Goal: Task Accomplishment & Management: Use online tool/utility

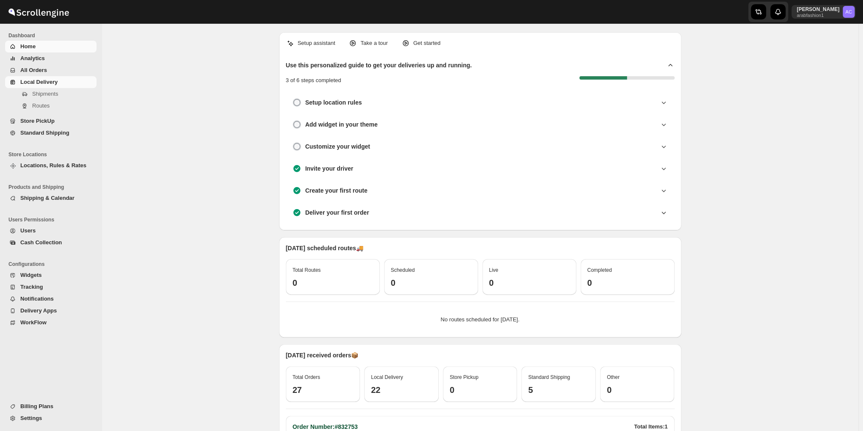
click at [29, 83] on span "Local Delivery" at bounding box center [38, 82] width 37 height 6
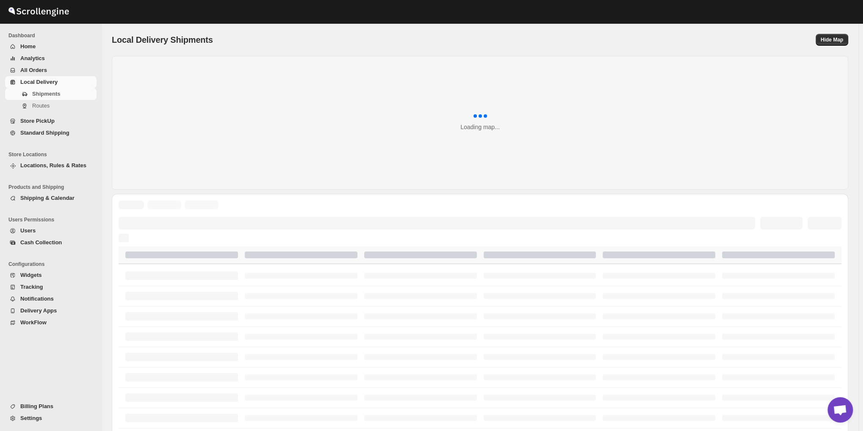
scroll to position [1006, 0]
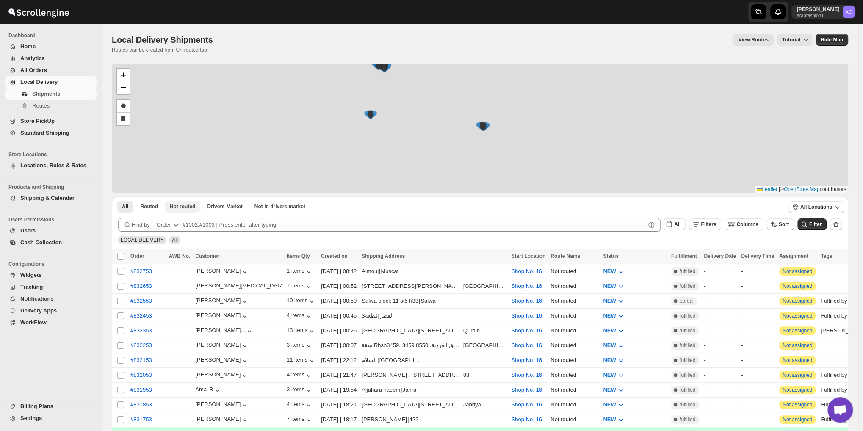
click at [174, 73] on div "+ − Draw a polygon Draw a rectangle Leaflet | © OpenStreetMap contributors" at bounding box center [480, 127] width 736 height 129
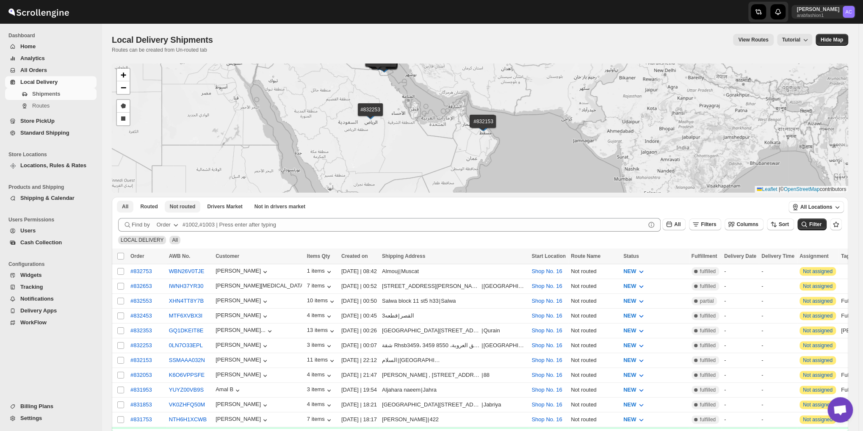
click at [173, 205] on span "Not routed" at bounding box center [183, 206] width 26 height 7
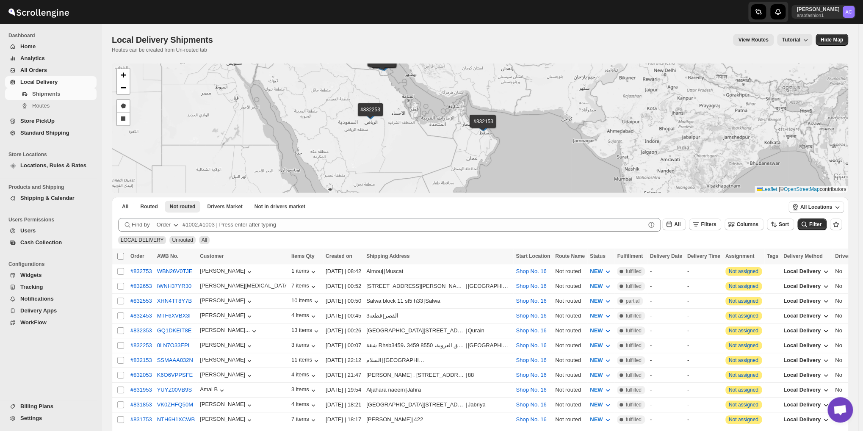
click at [118, 255] on input "Select all shipments" at bounding box center [120, 256] width 7 height 7
checkbox input "true"
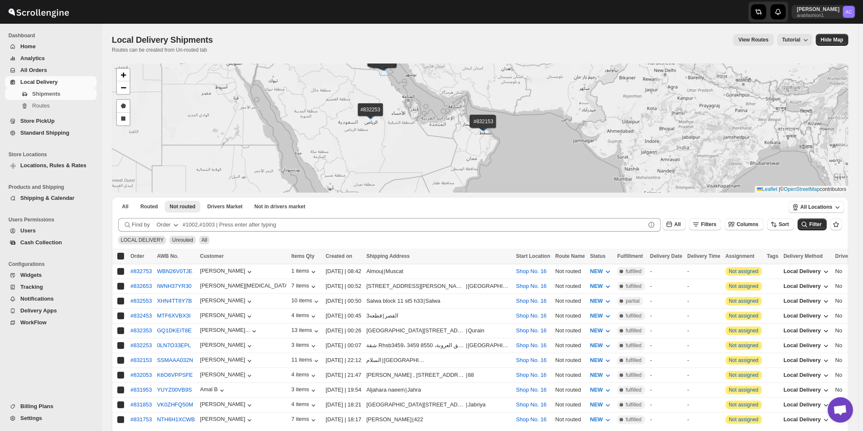
checkbox input "true"
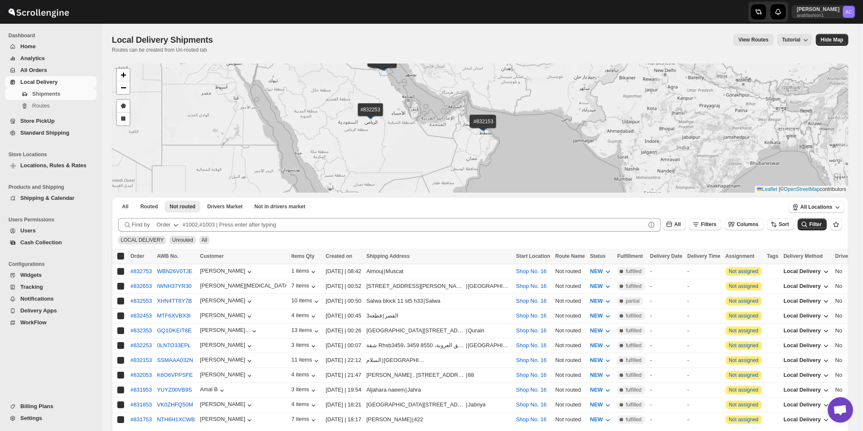
checkbox input "true"
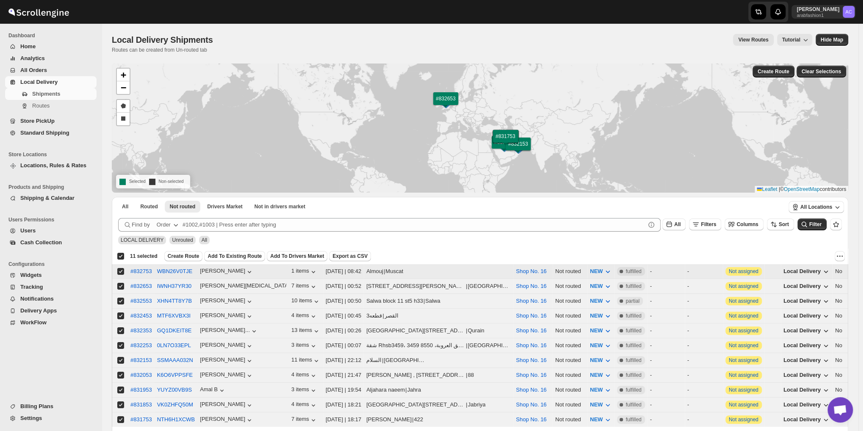
click at [119, 271] on input "Select shipment" at bounding box center [120, 271] width 7 height 7
checkbox input "false"
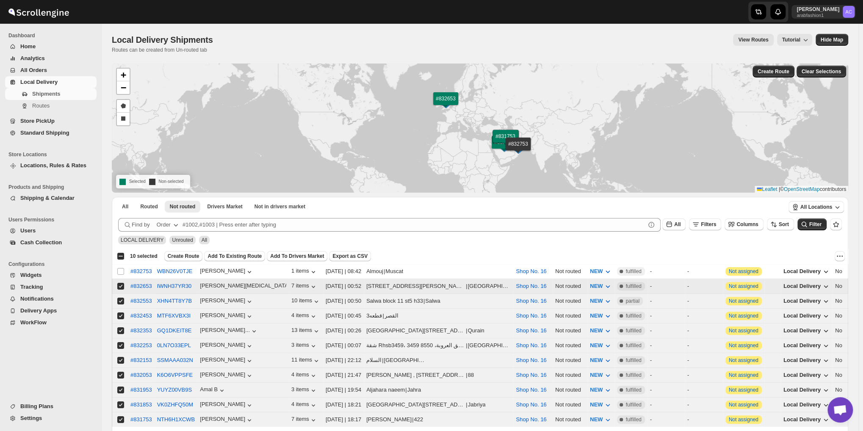
click at [119, 283] on input "Select shipment" at bounding box center [120, 286] width 7 height 7
checkbox input "false"
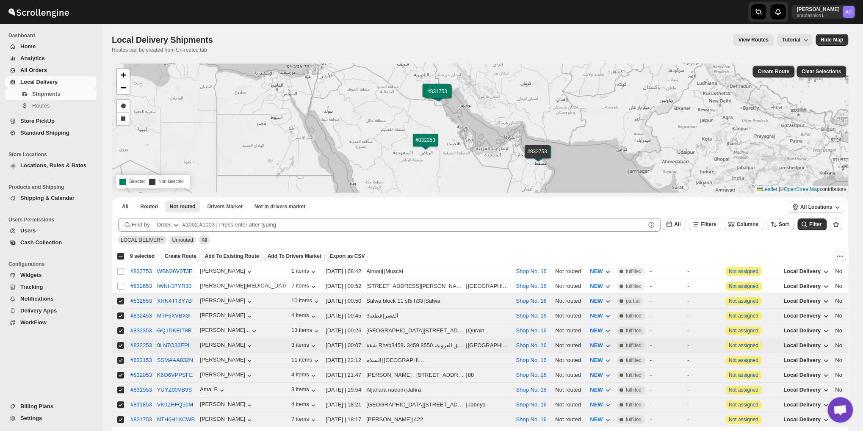
click at [119, 342] on input "Select shipment" at bounding box center [120, 345] width 7 height 7
checkbox input "false"
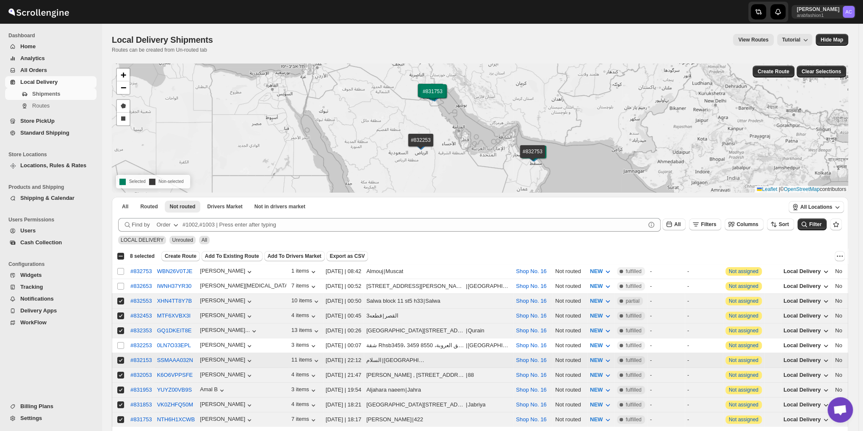
click at [119, 357] on input "Select shipment" at bounding box center [120, 360] width 7 height 7
checkbox input "false"
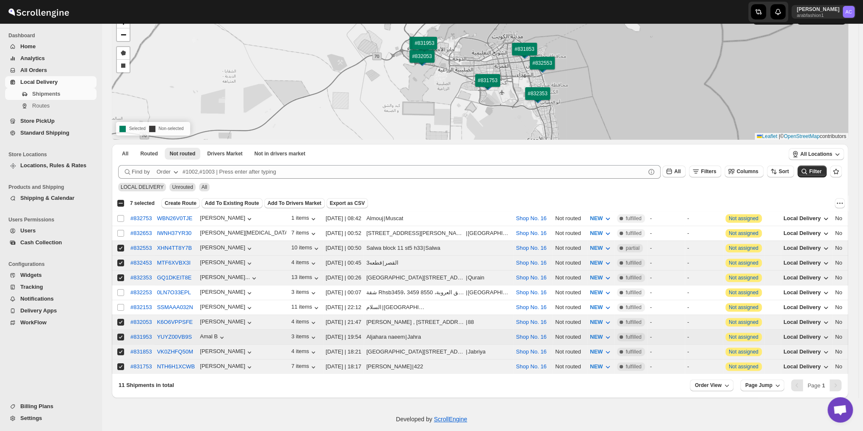
scroll to position [59, 0]
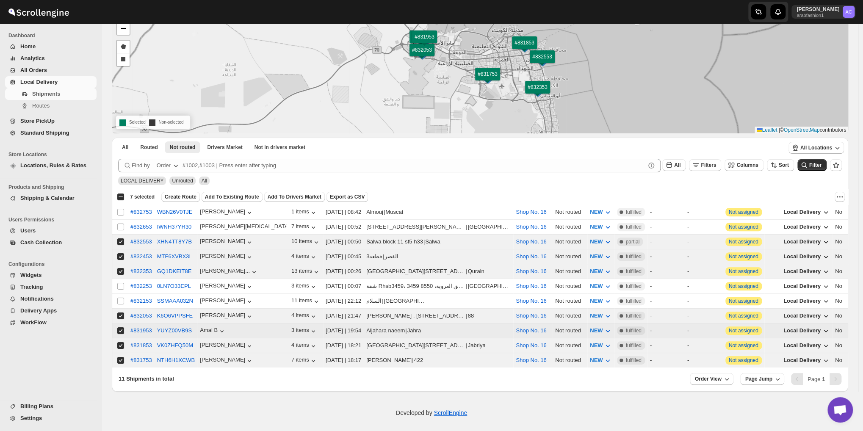
click at [120, 327] on input "Select shipment" at bounding box center [120, 330] width 7 height 7
checkbox input "false"
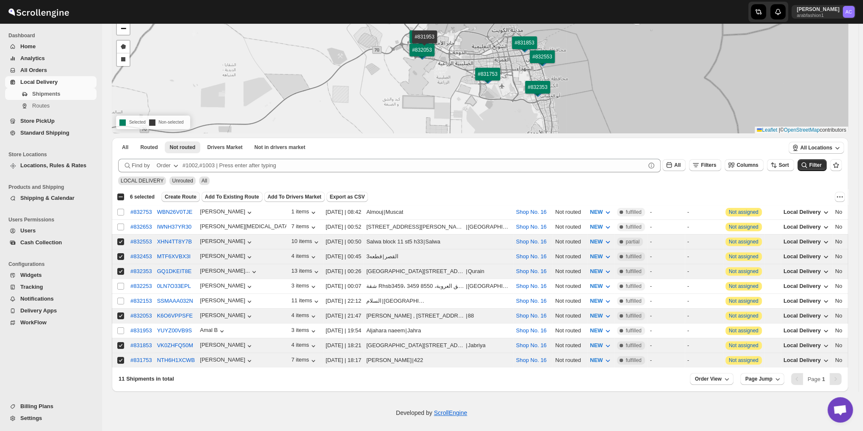
click at [165, 196] on span "Create Route" at bounding box center [181, 196] width 32 height 7
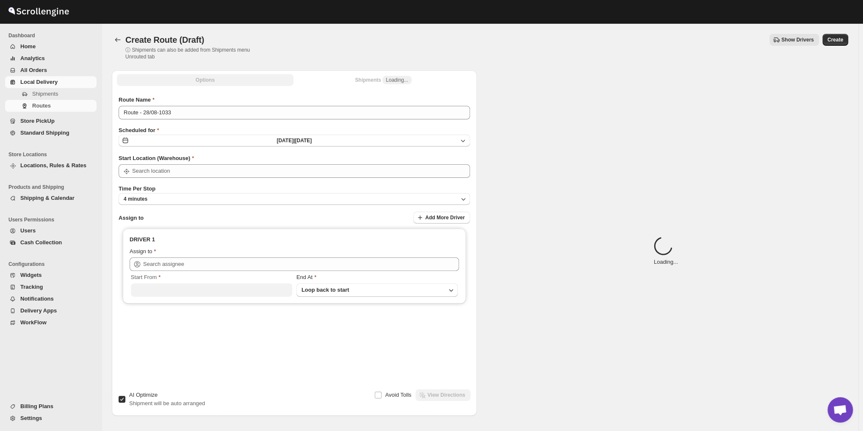
type input "Shop No. 16"
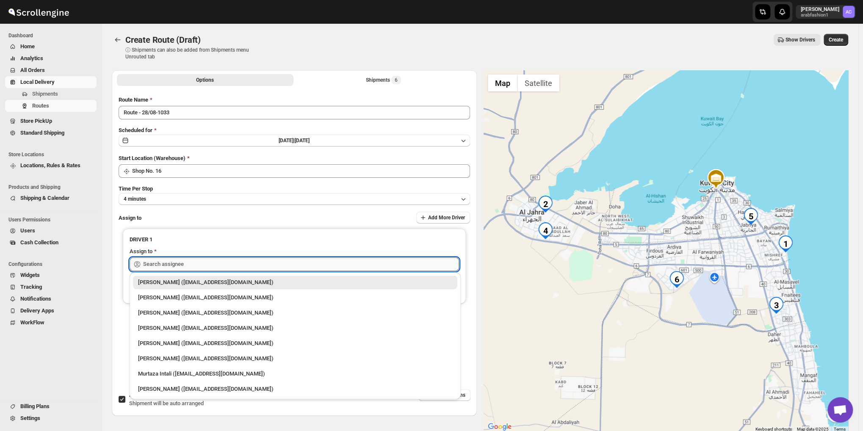
click at [165, 265] on input "text" at bounding box center [301, 264] width 316 height 14
click at [144, 386] on div "[PERSON_NAME] ([EMAIL_ADDRESS][DOMAIN_NAME])" at bounding box center [295, 389] width 314 height 8
type input "[PERSON_NAME] ([EMAIL_ADDRESS][DOMAIN_NAME])"
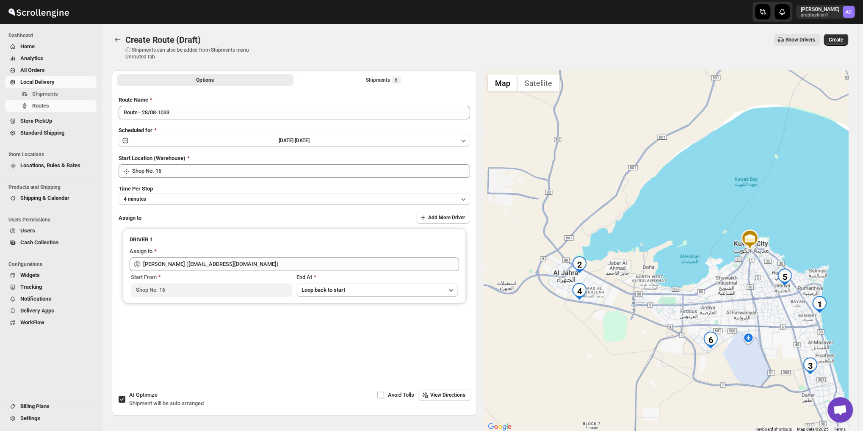
drag, startPoint x: 511, startPoint y: 288, endPoint x: 597, endPoint y: 287, distance: 85.9
click at [597, 287] on div at bounding box center [665, 251] width 365 height 362
click at [582, 264] on img "2" at bounding box center [579, 264] width 17 height 17
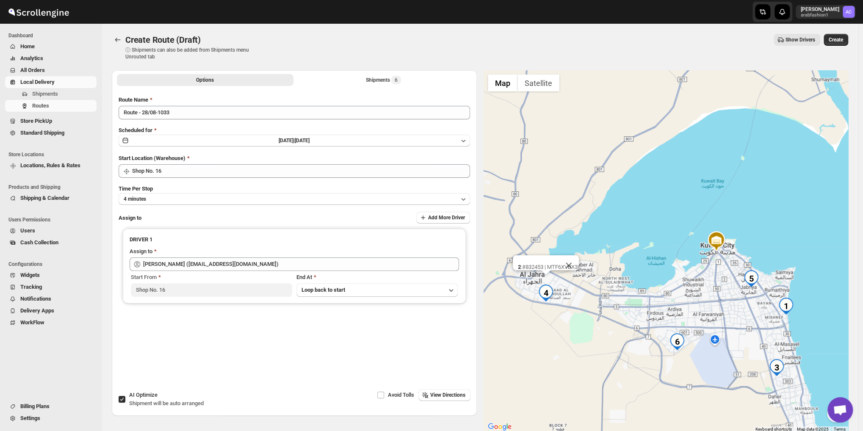
click at [550, 292] on img "4" at bounding box center [545, 292] width 17 height 17
click at [423, 85] on button "Shipments 6" at bounding box center [383, 80] width 177 height 12
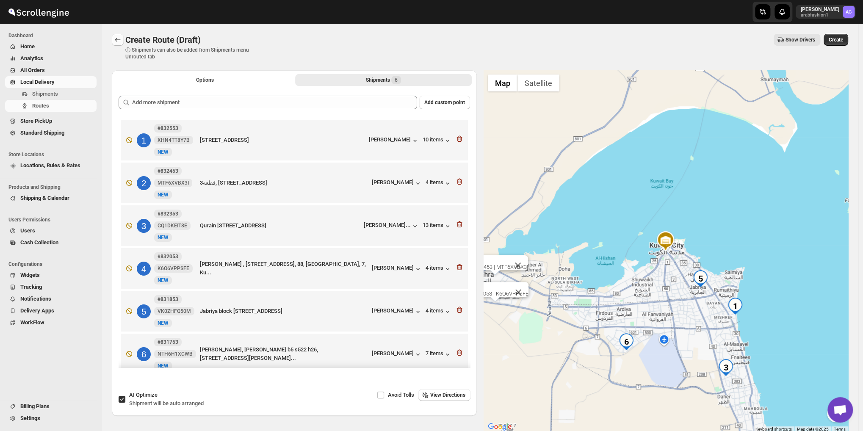
click at [121, 44] on button "Routes" at bounding box center [118, 40] width 12 height 12
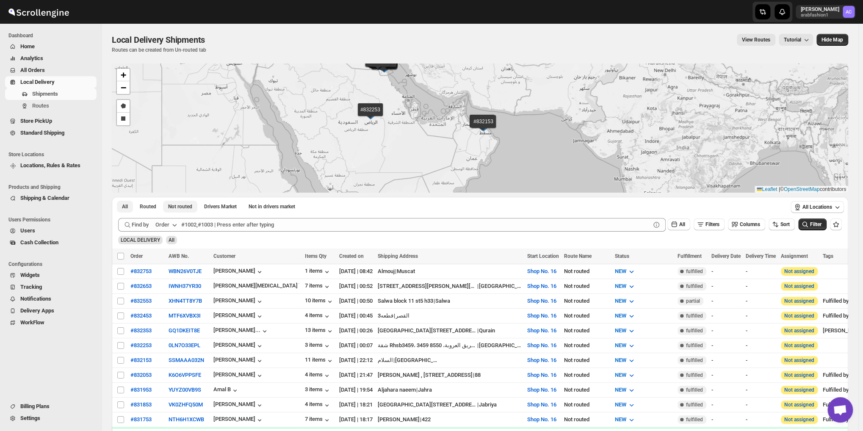
click at [182, 204] on span "Not routed" at bounding box center [180, 206] width 24 height 7
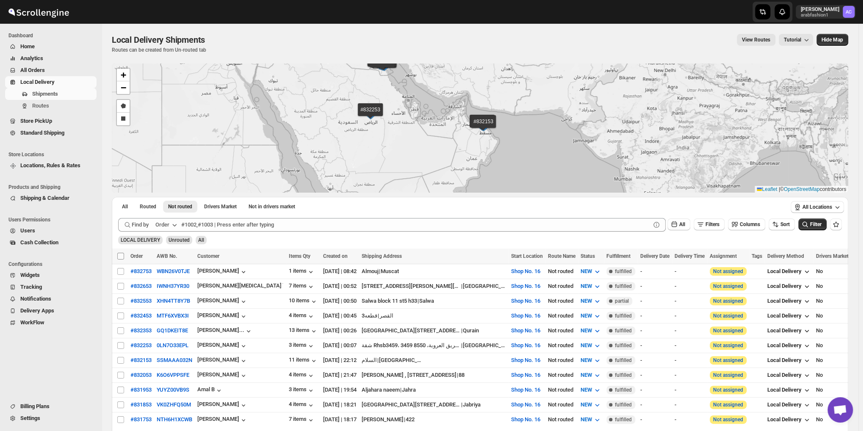
click at [119, 257] on input "Select all shipments" at bounding box center [120, 256] width 7 height 7
checkbox input "true"
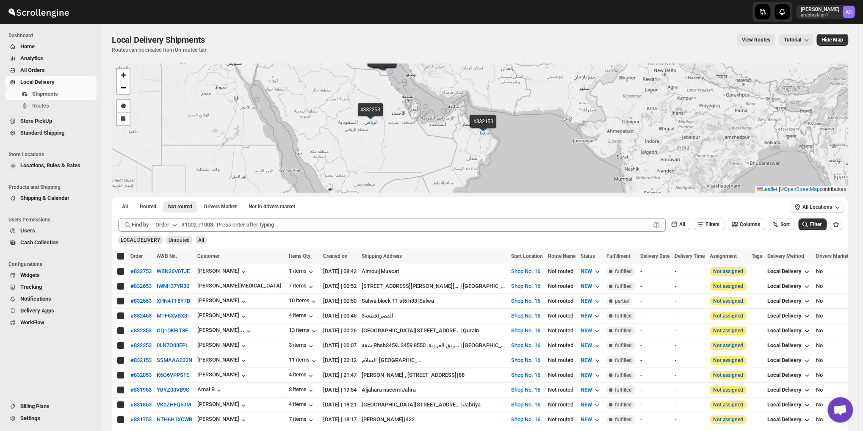
checkbox input "true"
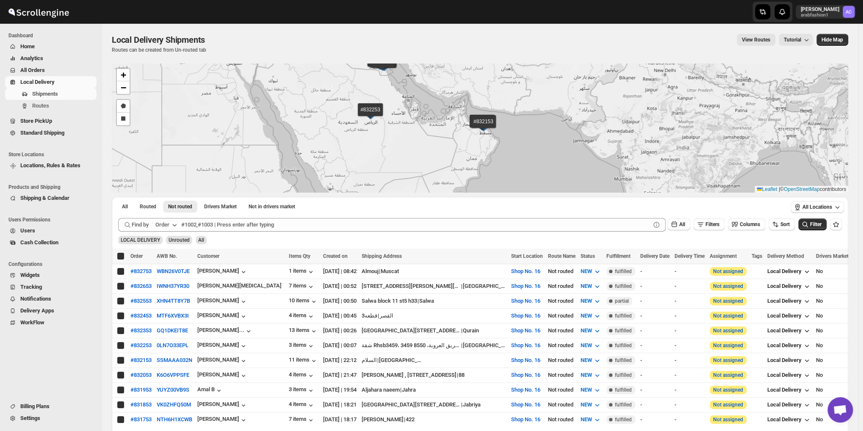
checkbox input "true"
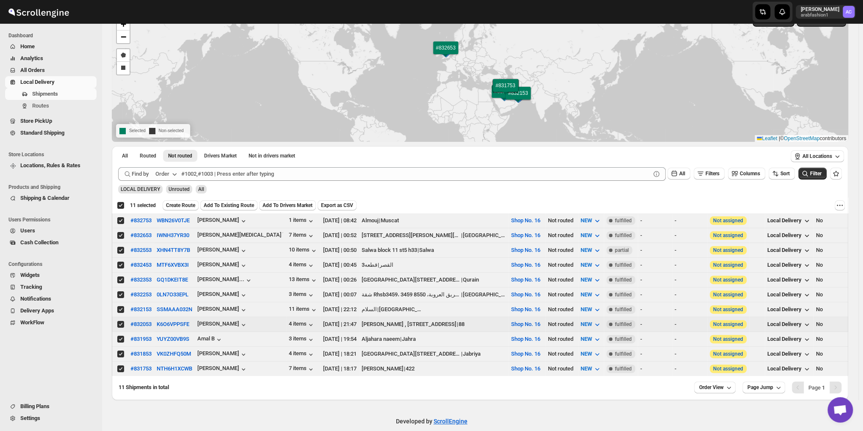
scroll to position [59, 0]
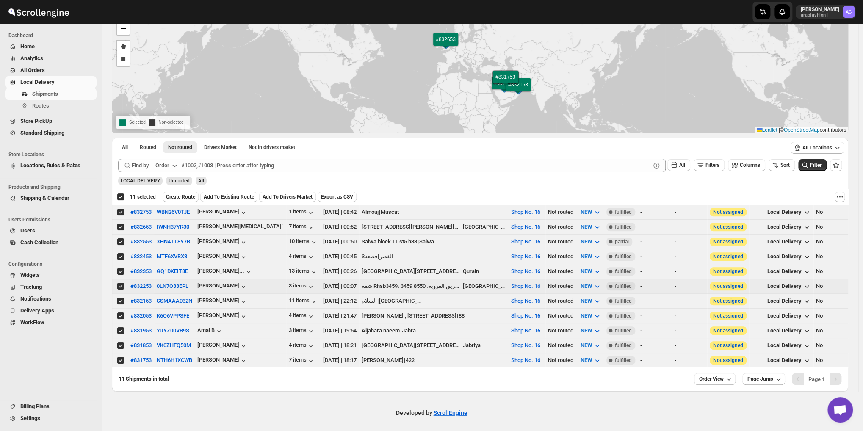
click at [119, 283] on input "Select shipment" at bounding box center [120, 286] width 7 height 7
checkbox input "false"
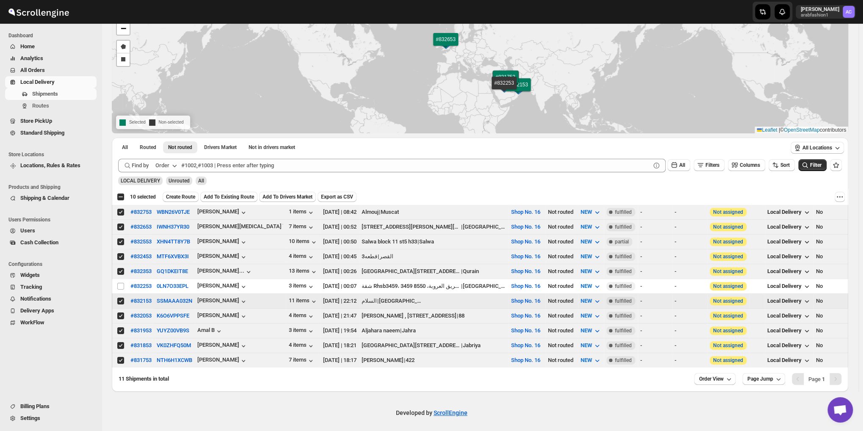
click at [118, 298] on input "Select shipment" at bounding box center [120, 301] width 7 height 7
checkbox input "false"
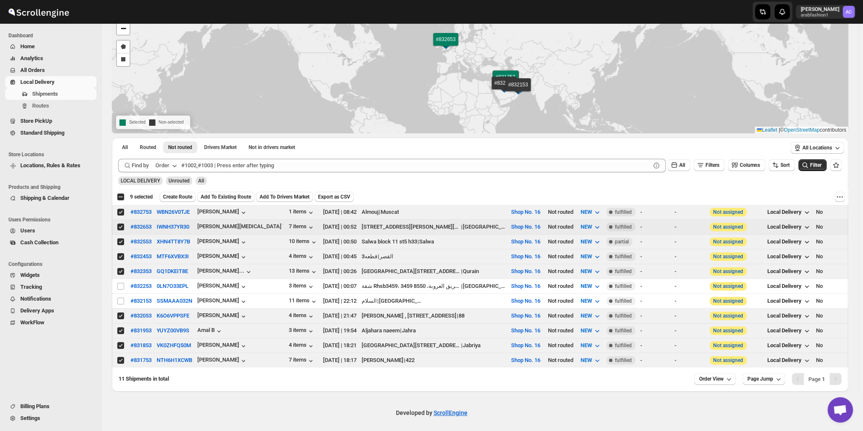
click at [119, 226] on input "Select shipment" at bounding box center [120, 227] width 7 height 7
checkbox input "false"
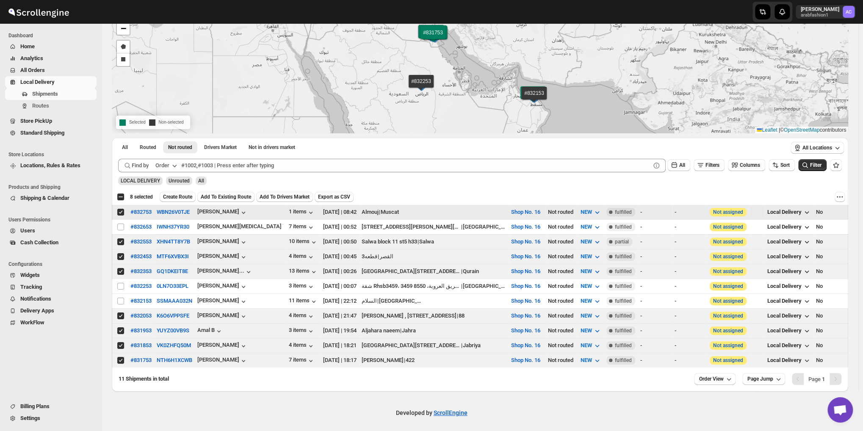
click at [119, 212] on input "Select shipment" at bounding box center [120, 212] width 7 height 7
checkbox input "false"
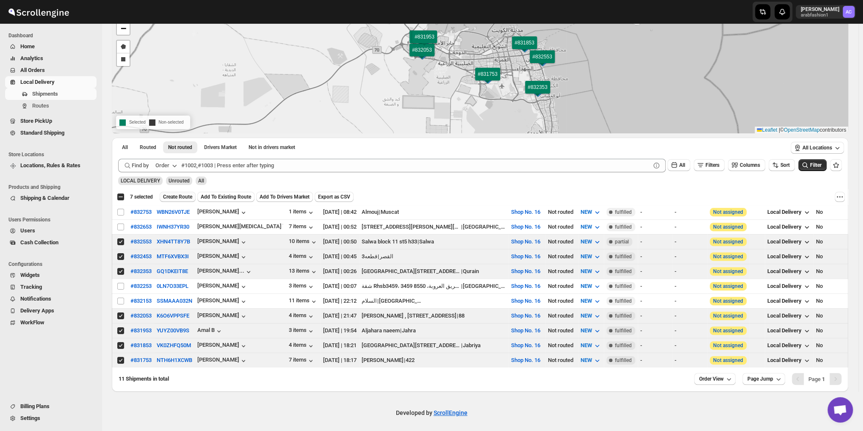
click at [180, 199] on span "Create Route" at bounding box center [177, 196] width 29 height 7
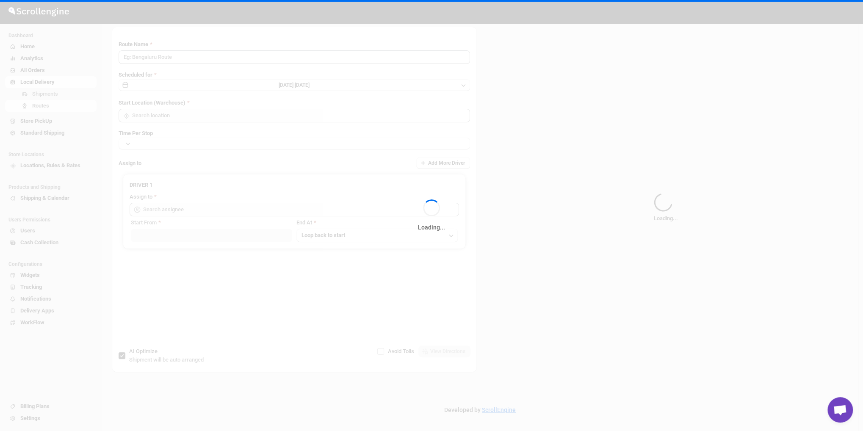
type input "Route - 28/08-1034"
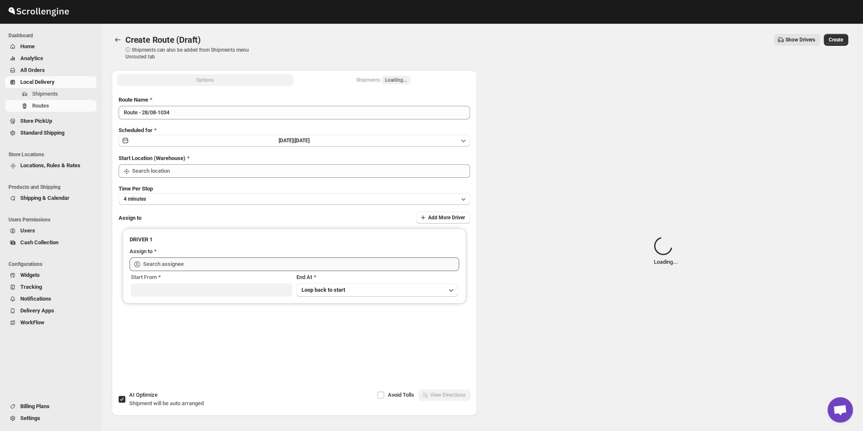
type input "Shop No. 16"
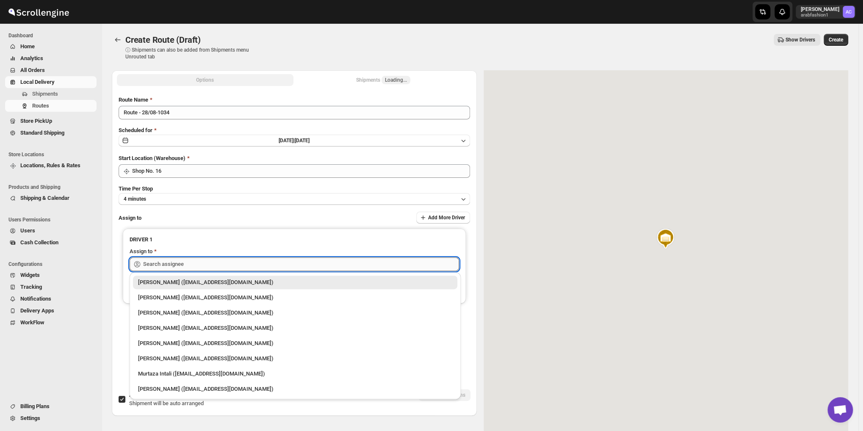
click at [239, 266] on input "text" at bounding box center [301, 264] width 316 height 14
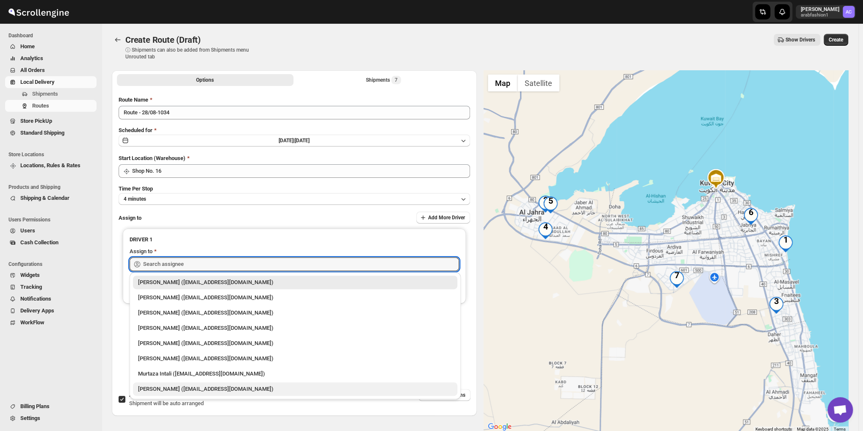
click at [186, 391] on div "[PERSON_NAME] ([EMAIL_ADDRESS][DOMAIN_NAME])" at bounding box center [295, 389] width 314 height 8
type input "[PERSON_NAME] ([EMAIL_ADDRESS][DOMAIN_NAME])"
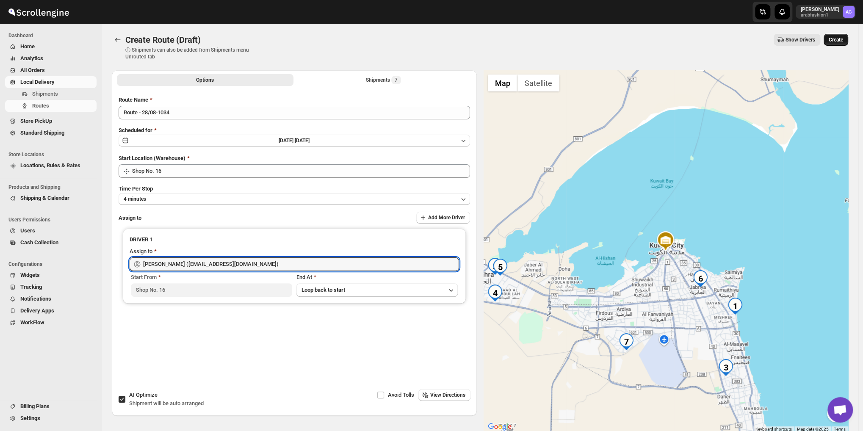
click at [846, 35] on button "Create" at bounding box center [835, 40] width 25 height 12
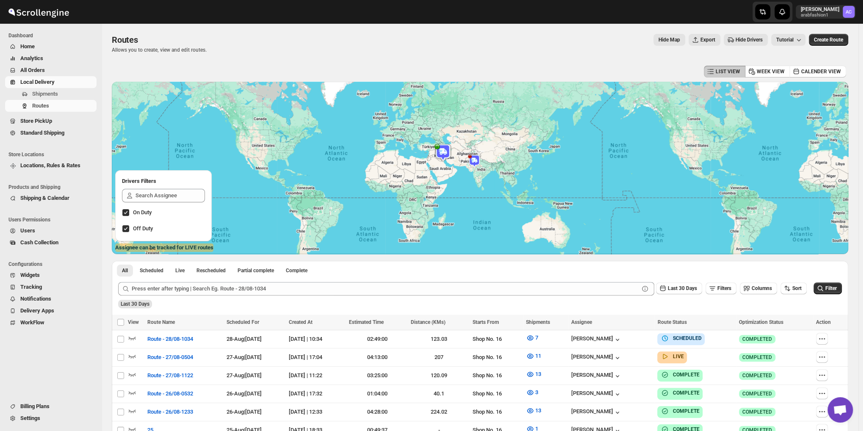
click at [24, 45] on span "Home" at bounding box center [27, 46] width 14 height 6
